Goal: Find specific page/section: Find specific page/section

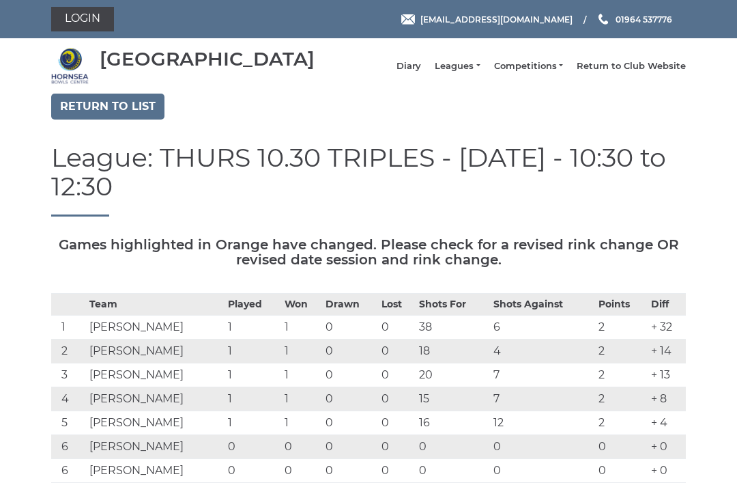
click at [421, 68] on link "Diary" at bounding box center [409, 66] width 25 height 12
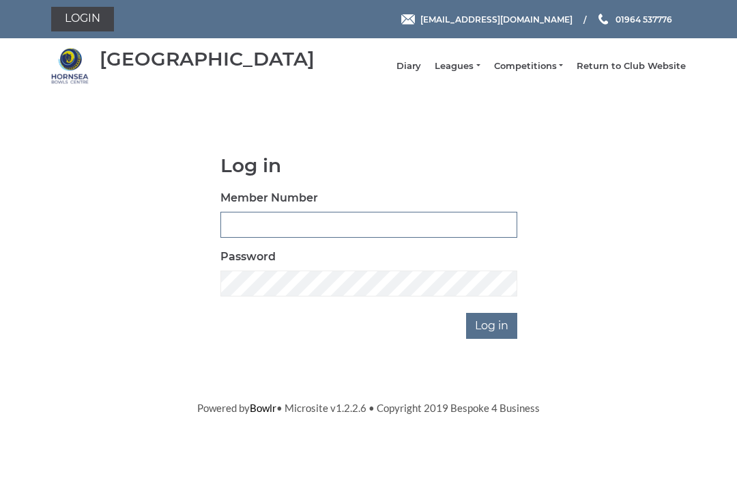
type input "0045"
click at [493, 335] on input "Log in" at bounding box center [491, 326] width 51 height 26
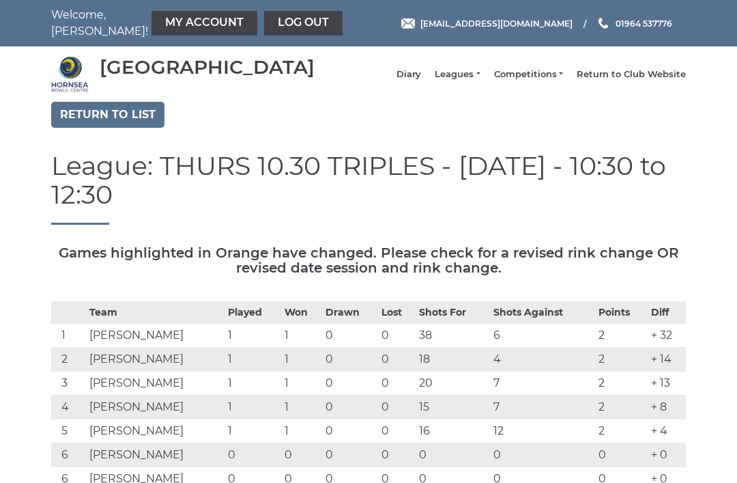
click at [421, 81] on link "Diary" at bounding box center [409, 74] width 25 height 12
